Goal: Check status: Check status

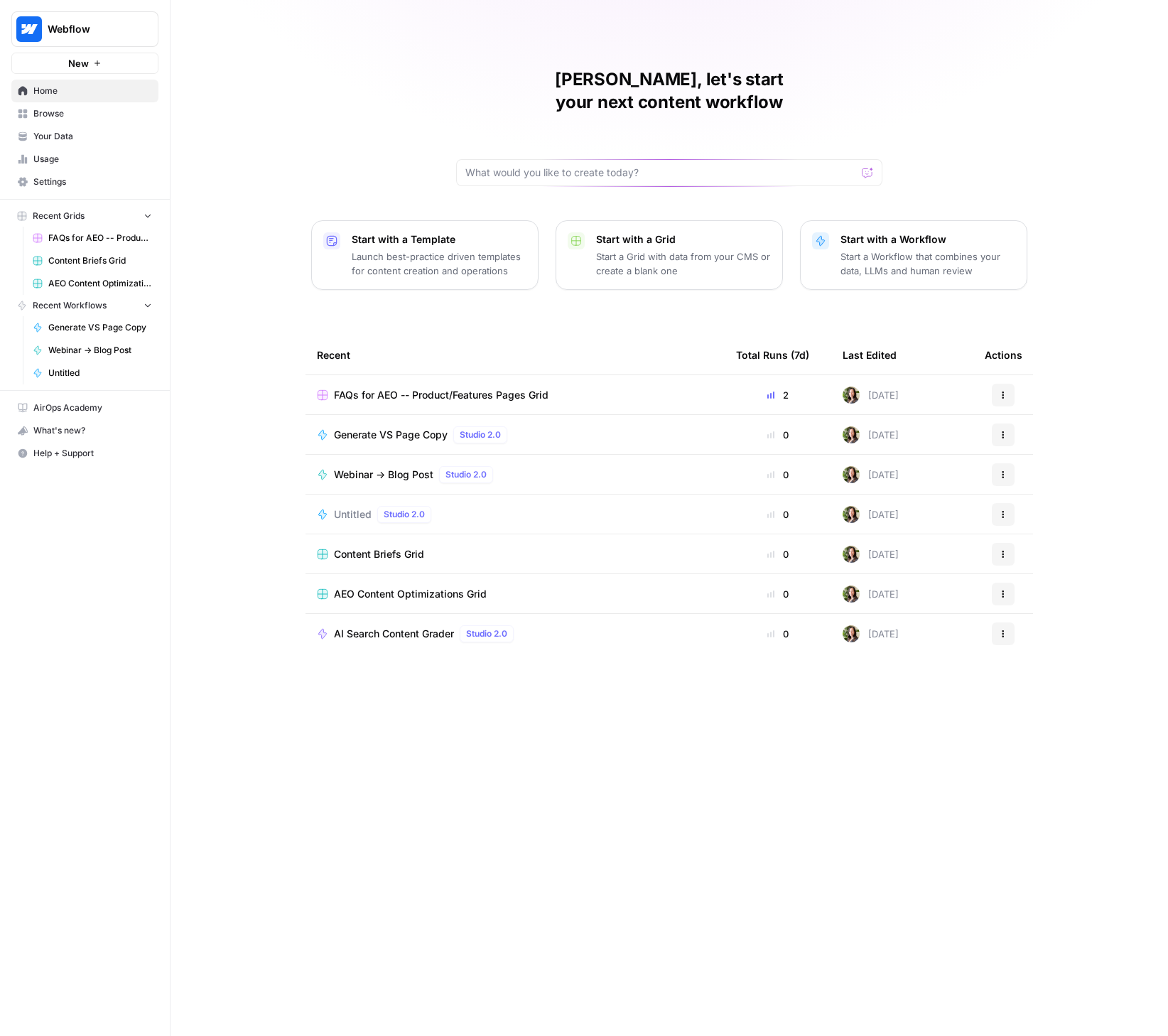
click at [69, 121] on link "Browse" at bounding box center [85, 113] width 147 height 22
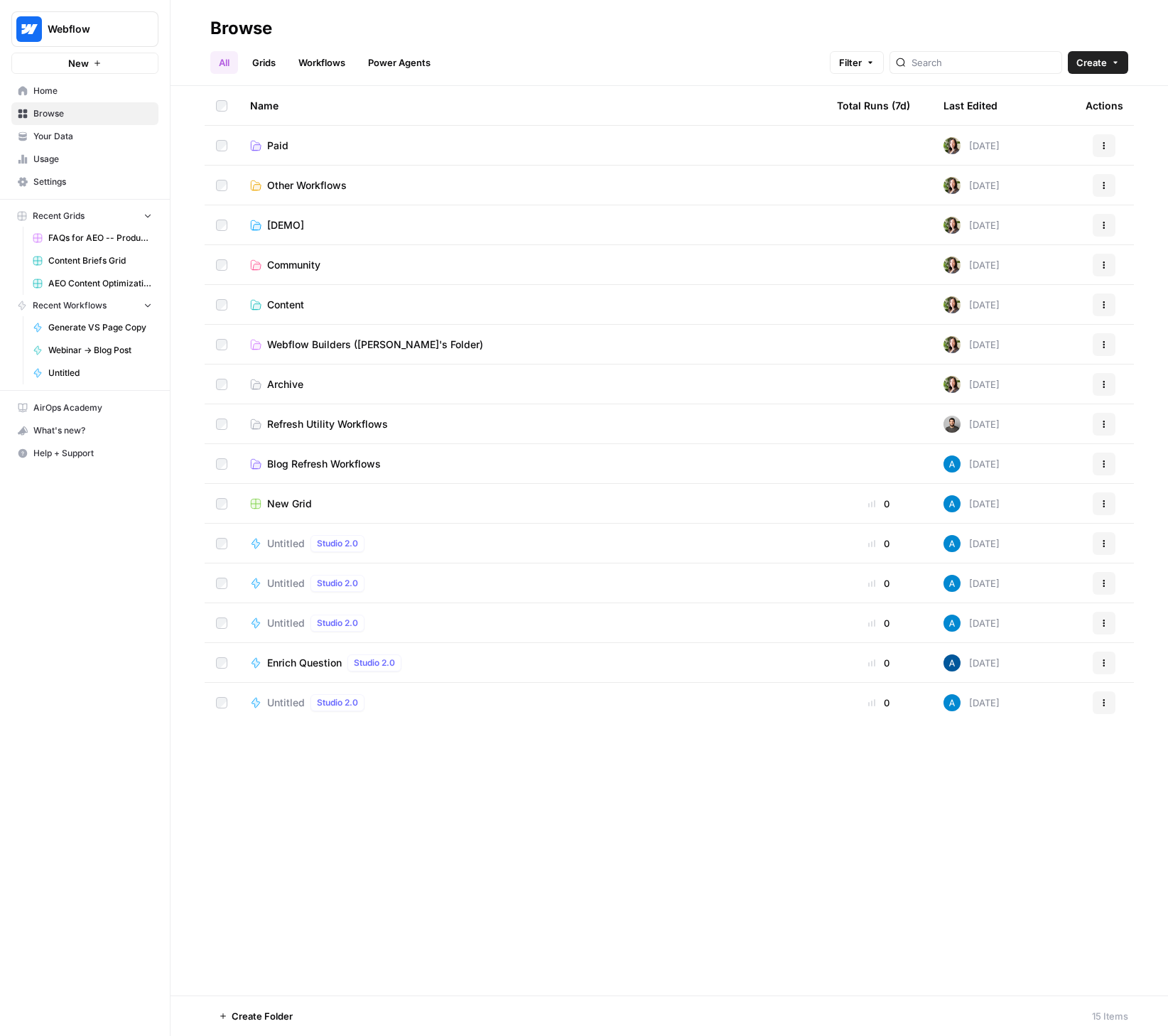
click at [288, 301] on span "Content" at bounding box center [285, 304] width 37 height 14
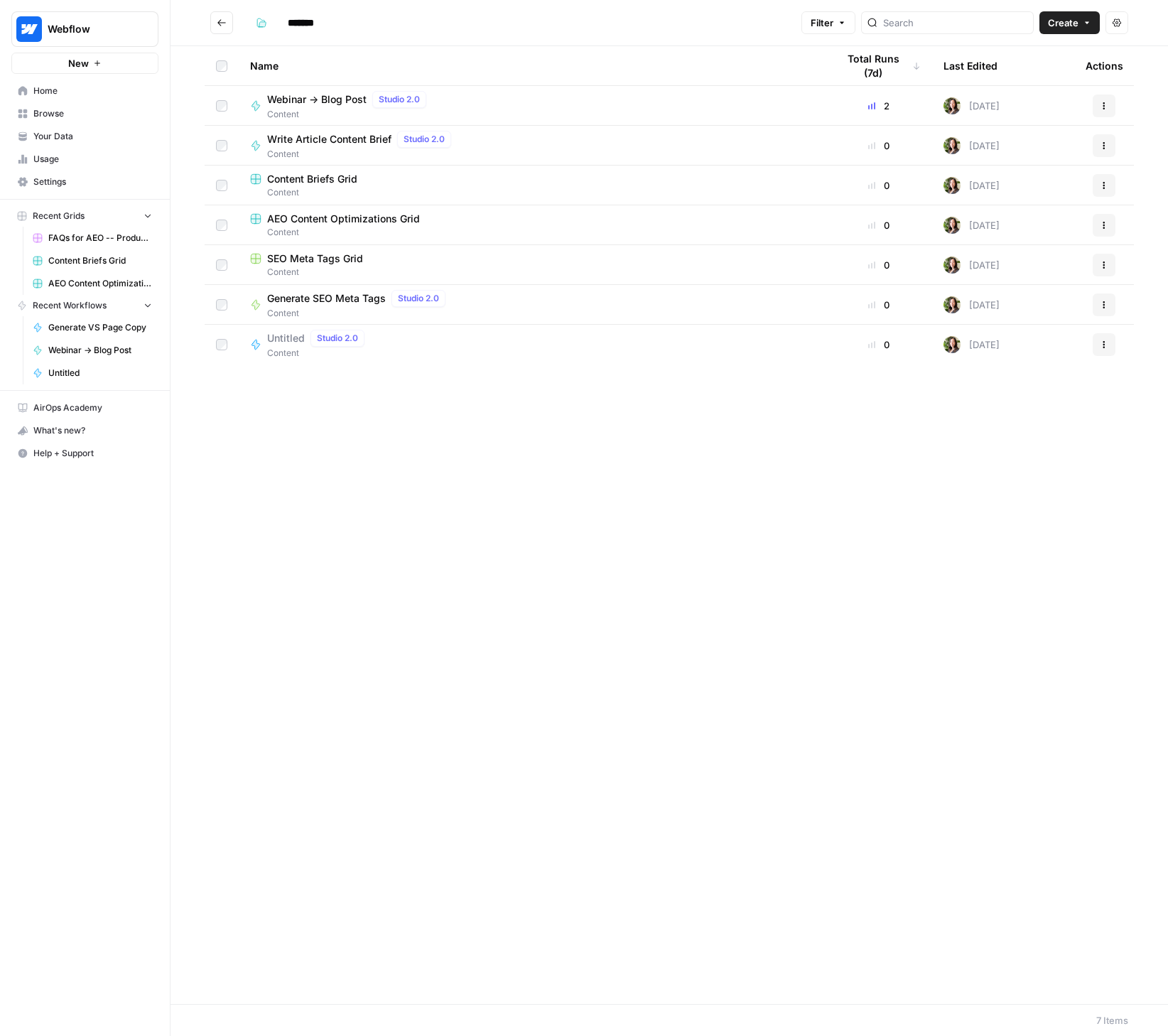
click at [305, 101] on span "Webinar -> Blog Post" at bounding box center [317, 99] width 99 height 14
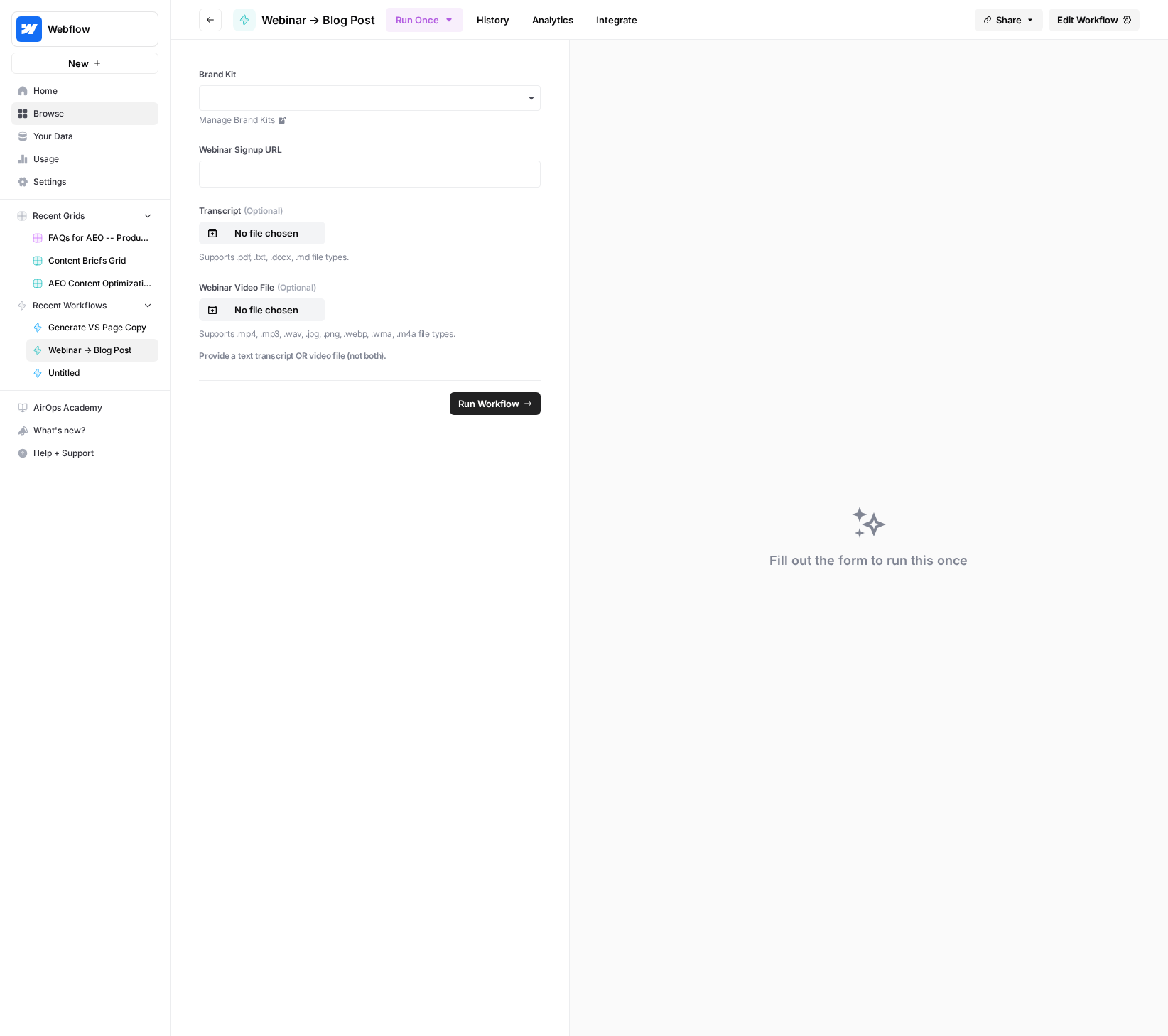
click at [492, 20] on link "History" at bounding box center [493, 19] width 50 height 22
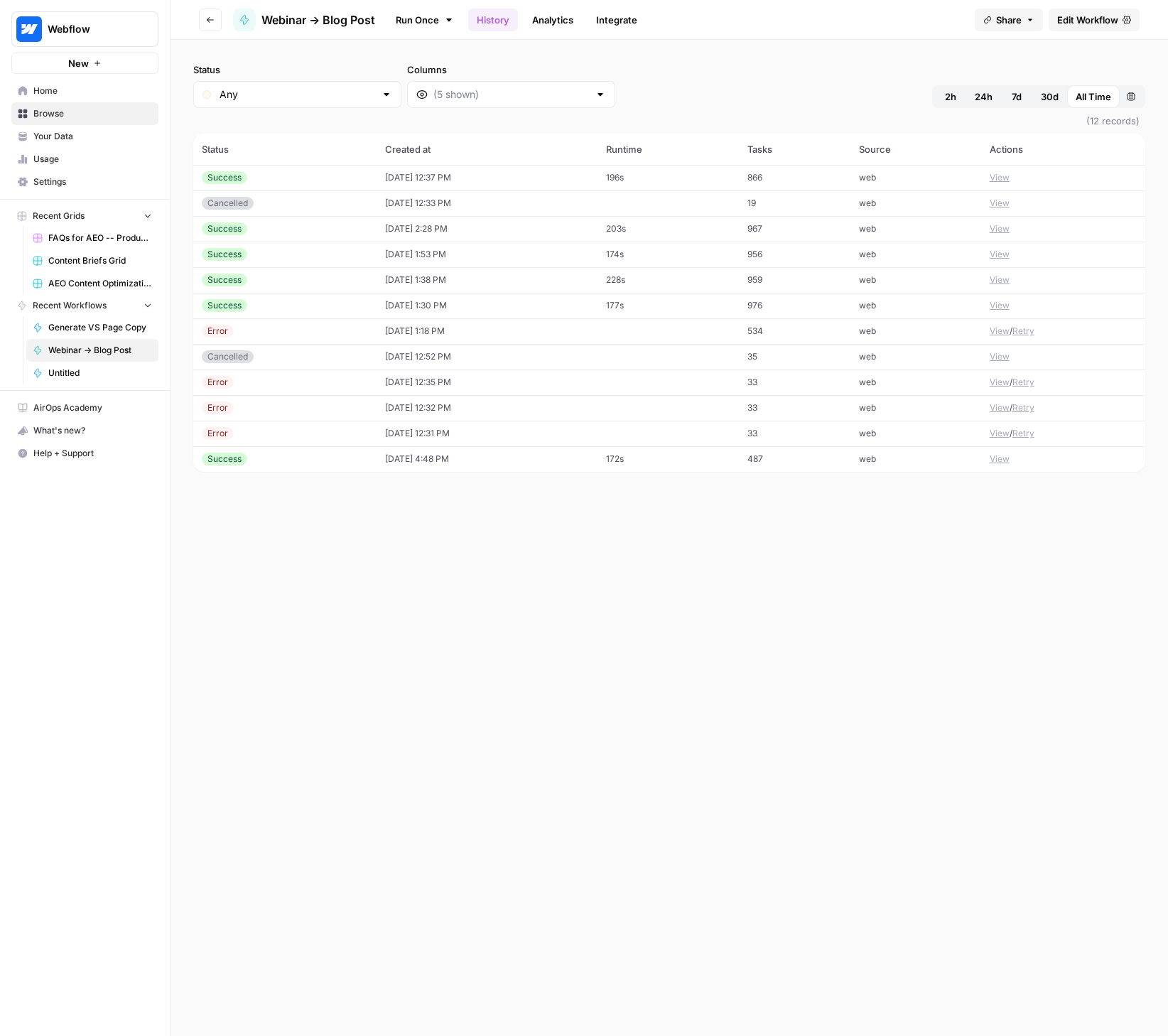
click at [1008, 177] on button "View" at bounding box center [1000, 177] width 20 height 12
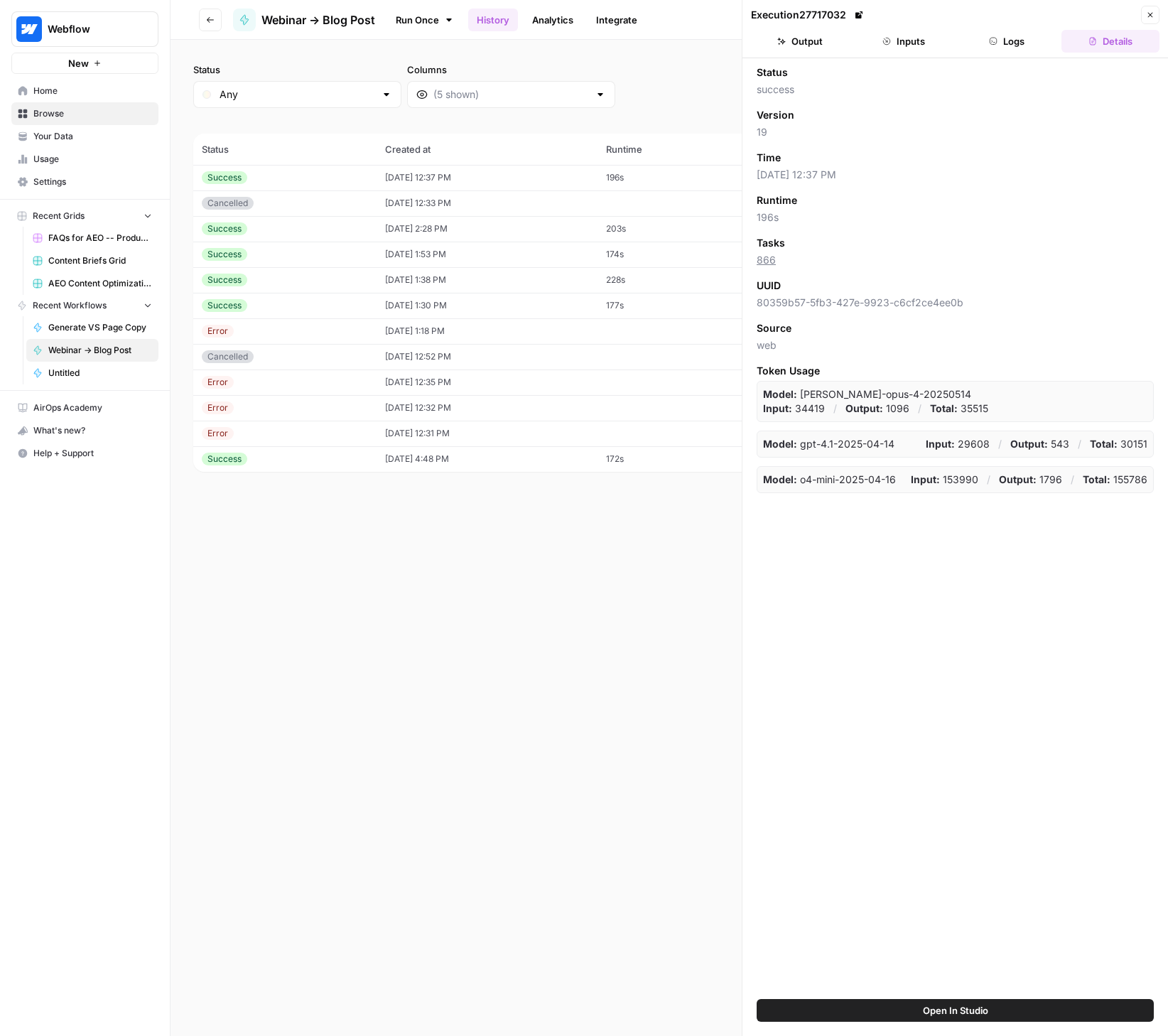
click at [904, 42] on button "Inputs" at bounding box center [904, 41] width 98 height 22
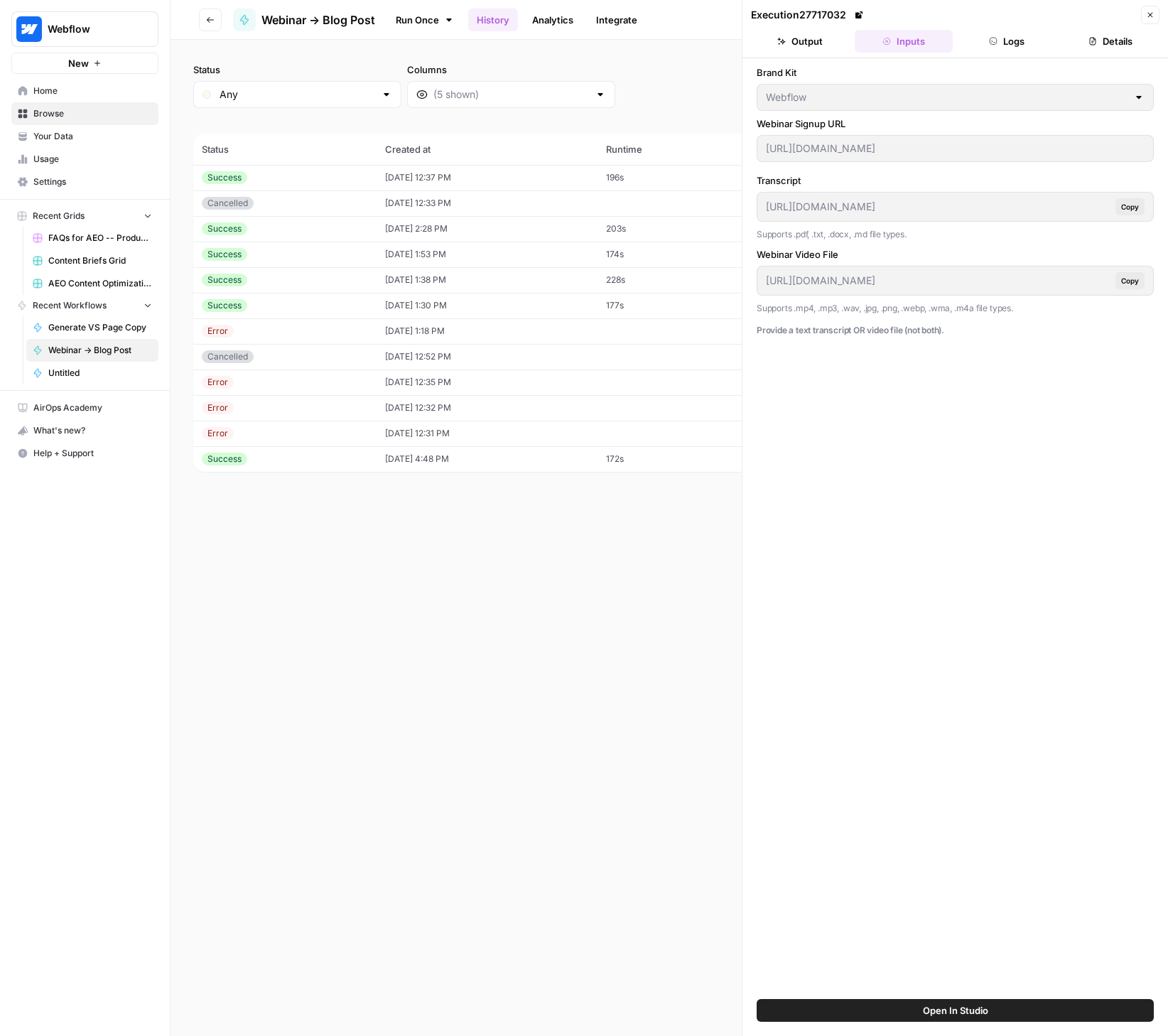
click at [787, 41] on button "Output" at bounding box center [800, 41] width 98 height 22
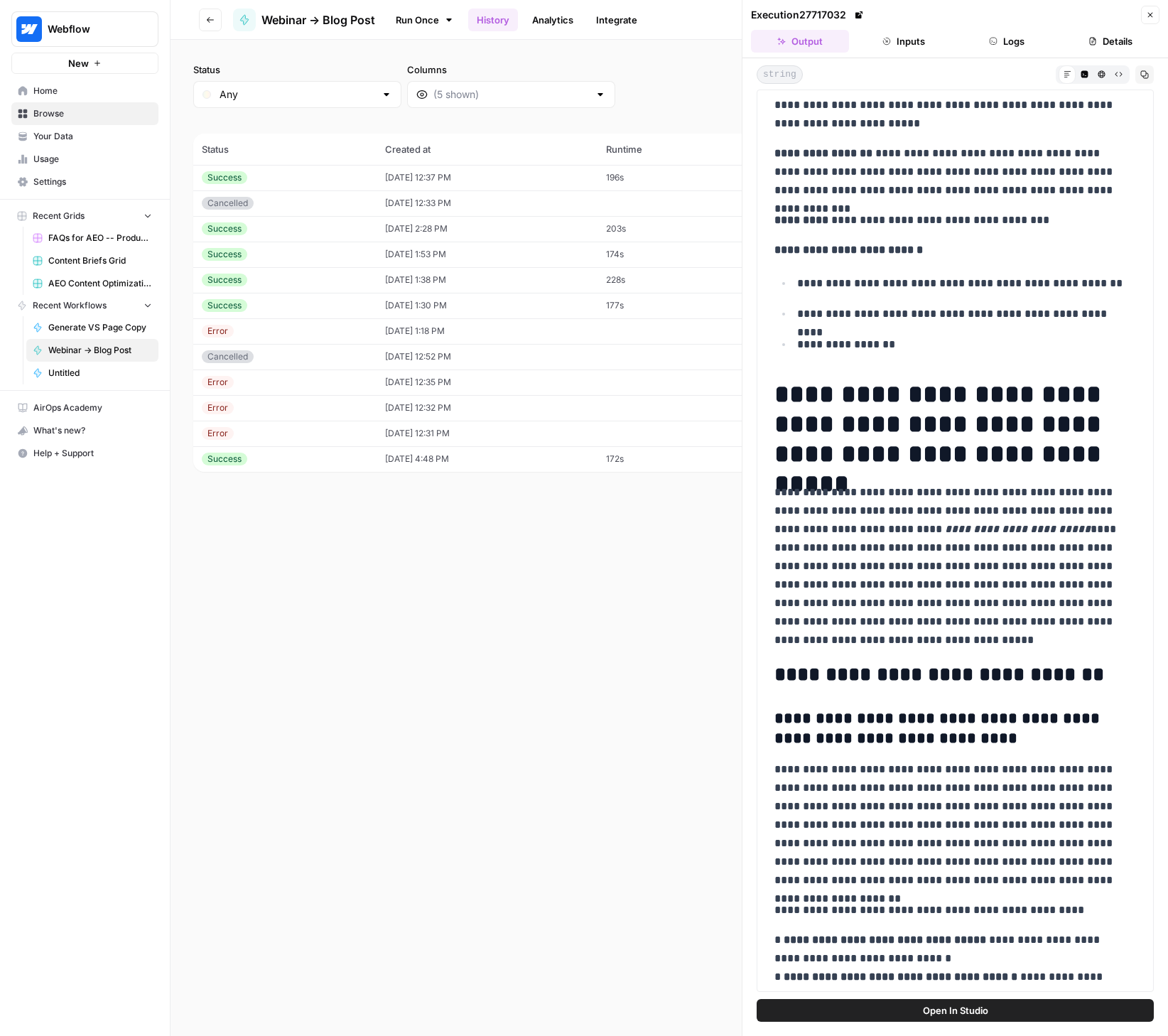
scroll to position [8, 0]
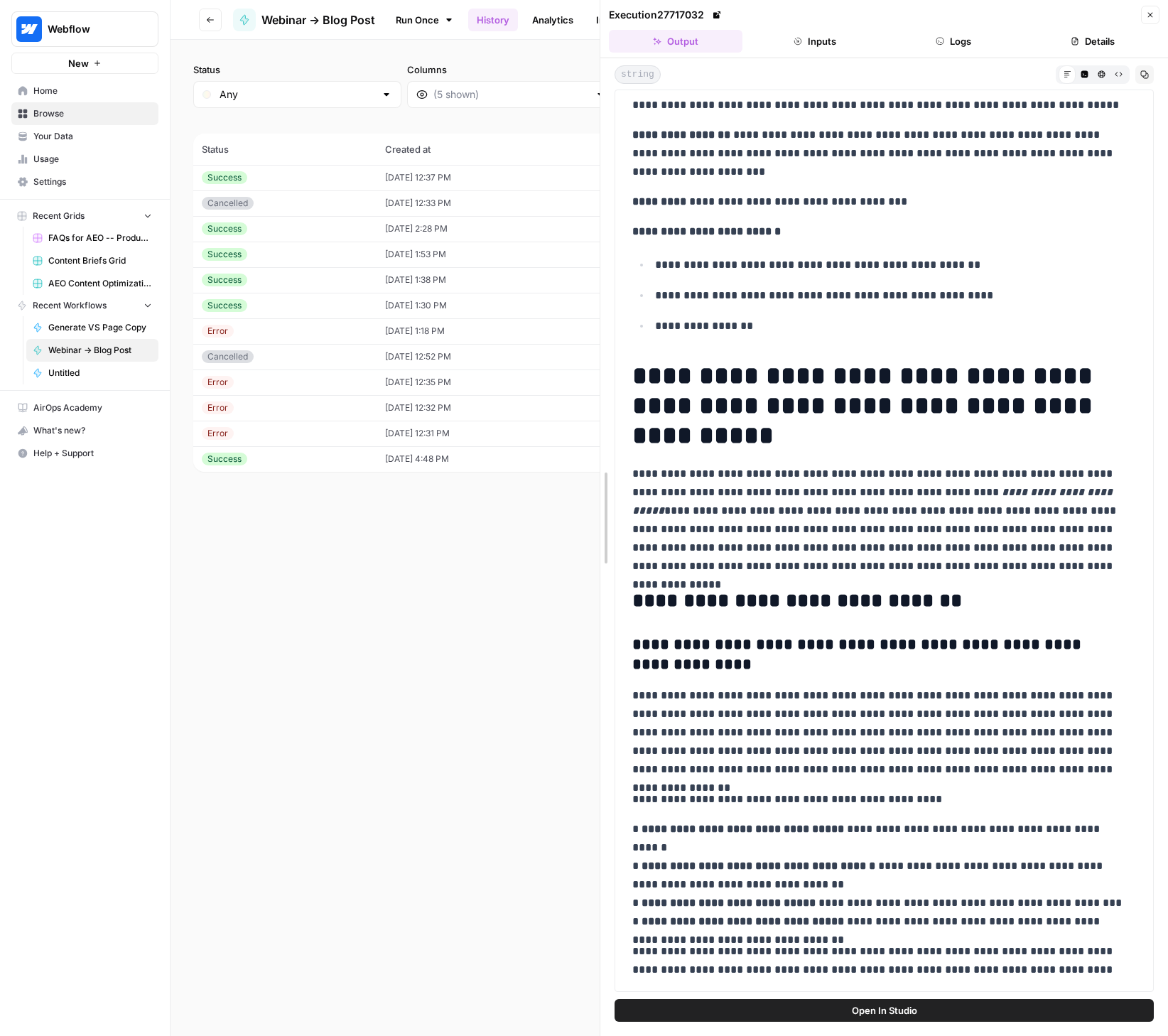
drag, startPoint x: 743, startPoint y: 226, endPoint x: 540, endPoint y: 230, distance: 203.0
click at [540, 230] on body "Webflow New Home Browse Your Data Usage Settings Recent Grids FAQs for AEO -- P…" at bounding box center [584, 518] width 1168 height 1036
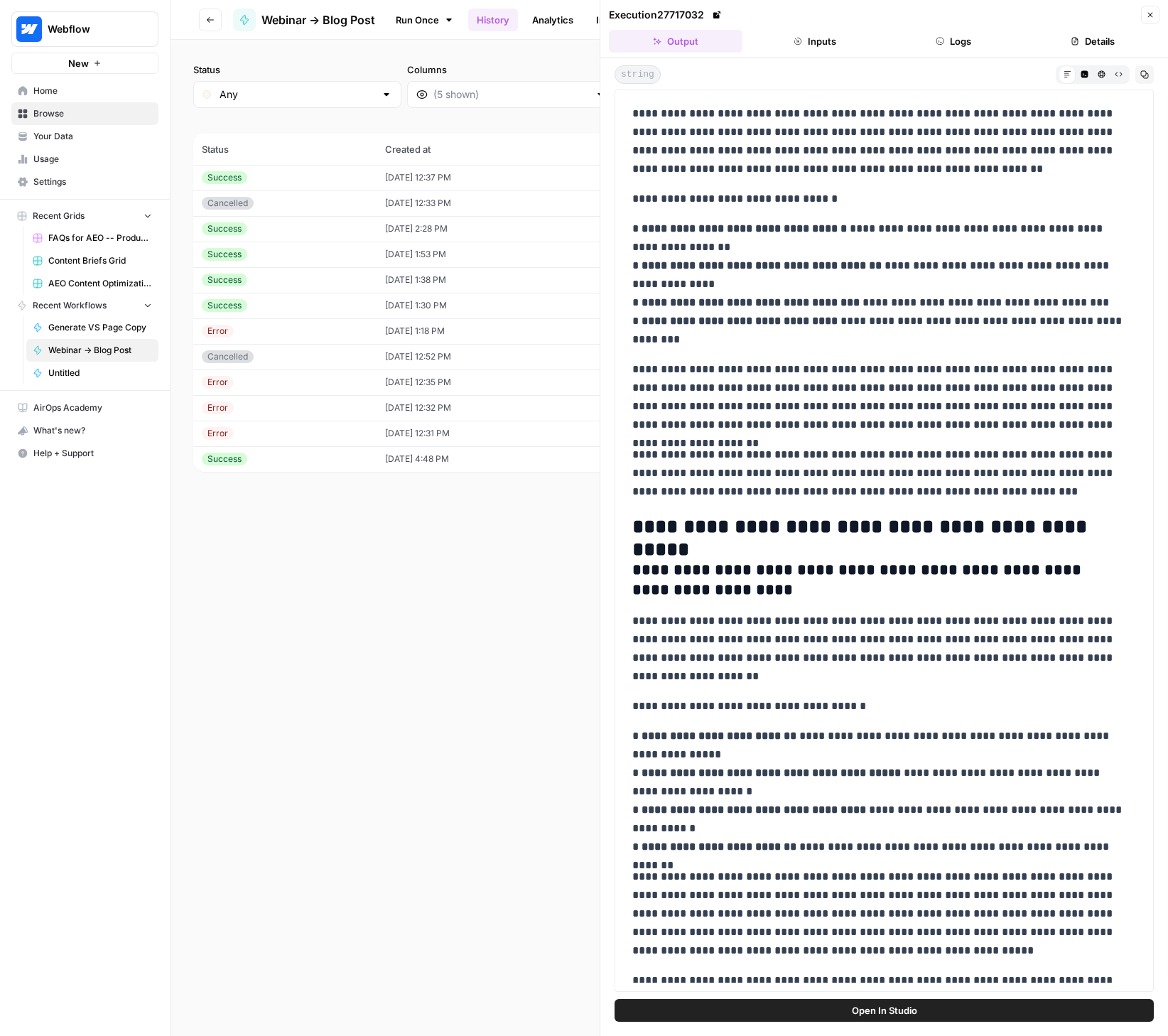
scroll to position [1455, 0]
